Goal: Task Accomplishment & Management: Manage account settings

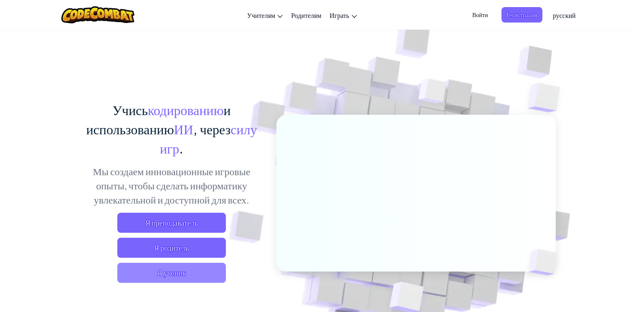
click at [182, 268] on span "Я ученик" at bounding box center [171, 273] width 109 height 20
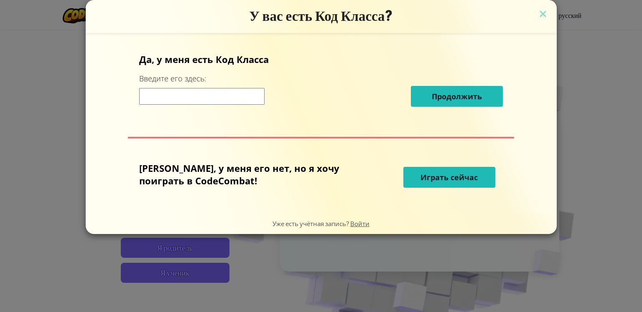
click at [97, 60] on div "У вас есть Код Класса? Да, у меня есть Код [PERSON_NAME] Введите его здесь: Про…" at bounding box center [321, 156] width 642 height 312
click at [537, 13] on img at bounding box center [542, 14] width 11 height 13
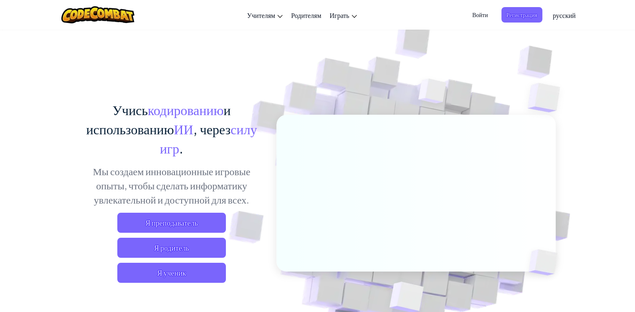
click at [478, 18] on span "Войти" at bounding box center [479, 14] width 25 height 15
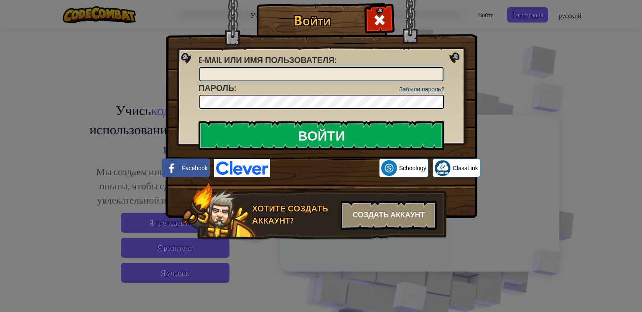
type input "ЕгорВГ"
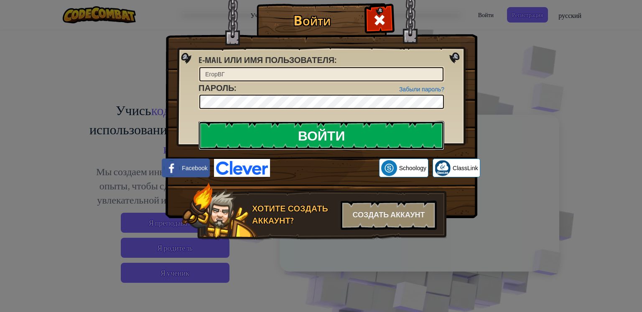
click at [328, 131] on input "Войти" at bounding box center [321, 135] width 246 height 29
click at [345, 135] on input "Войти" at bounding box center [321, 135] width 246 height 29
